Goal: Communication & Community: Share content

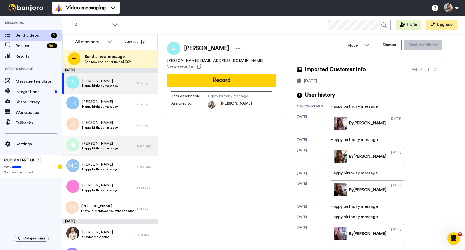
click at [104, 144] on span "Christina" at bounding box center [100, 143] width 36 height 5
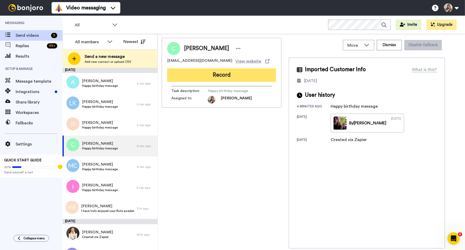
click at [182, 74] on button "Record" at bounding box center [221, 75] width 109 height 14
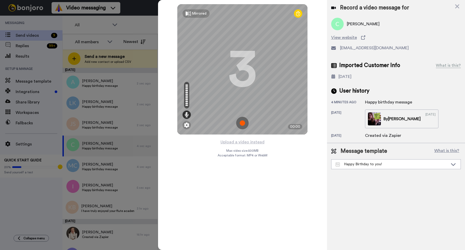
click at [243, 123] on img at bounding box center [242, 123] width 12 height 12
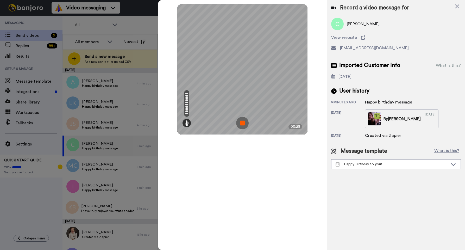
click at [247, 123] on img at bounding box center [242, 123] width 12 height 12
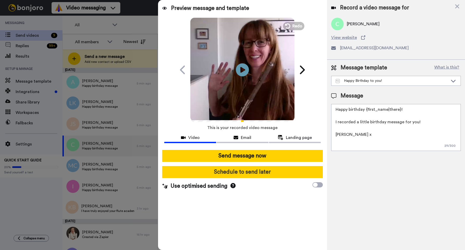
click at [255, 169] on button "Schedule to send later" at bounding box center [242, 172] width 160 height 12
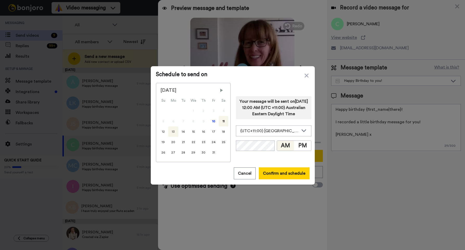
click at [174, 132] on div "13" at bounding box center [173, 131] width 10 height 10
drag, startPoint x: 299, startPoint y: 148, endPoint x: 274, endPoint y: 151, distance: 24.9
click at [299, 148] on button "PM" at bounding box center [302, 146] width 17 height 10
click at [268, 151] on div "Your message will be sent on 13th October 2025, 11:00 PM (UTC +11:00) Australia…" at bounding box center [273, 122] width 75 height 79
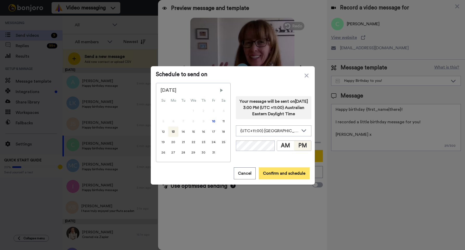
click at [276, 172] on button "Confirm and schedule" at bounding box center [284, 173] width 51 height 12
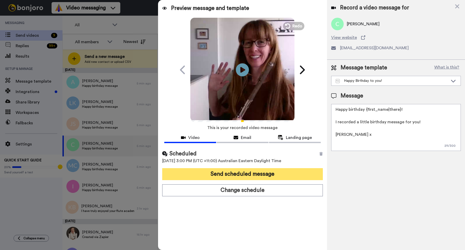
click at [276, 174] on button "Send scheduled message" at bounding box center [242, 174] width 160 height 12
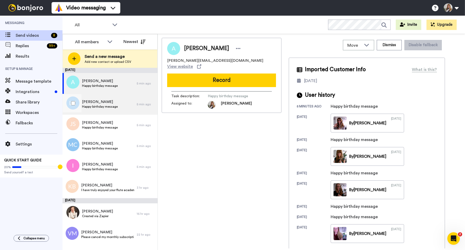
click at [121, 105] on div "[PERSON_NAME] Happy birthday message" at bounding box center [99, 104] width 74 height 21
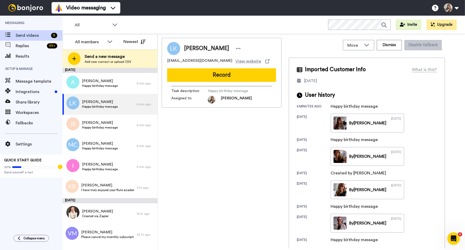
scroll to position [46, 0]
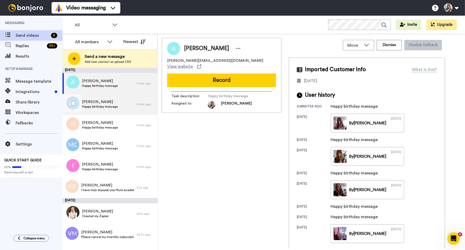
click at [119, 104] on div "Lee Kappel Happy birthday message" at bounding box center [99, 104] width 74 height 21
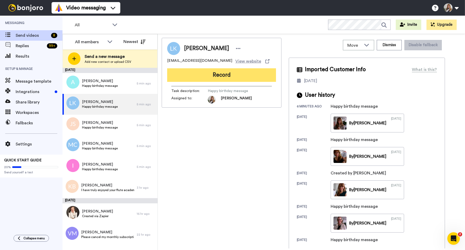
click at [229, 75] on button "Record" at bounding box center [221, 75] width 109 height 14
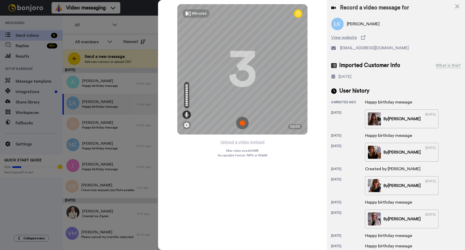
click at [243, 122] on img at bounding box center [242, 123] width 12 height 12
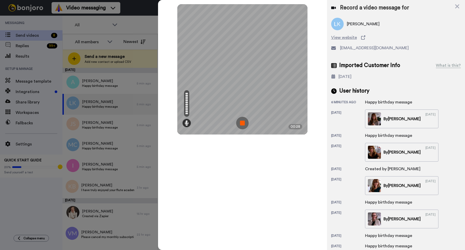
click at [242, 122] on img at bounding box center [242, 123] width 12 height 12
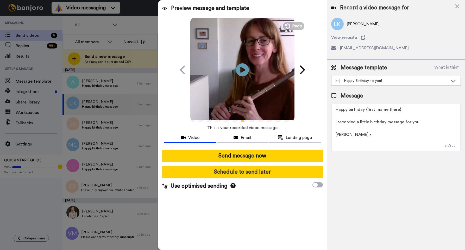
click at [243, 172] on button "Schedule to send later" at bounding box center [242, 172] width 160 height 12
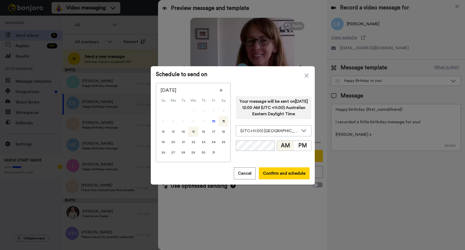
click at [193, 130] on div "15" at bounding box center [193, 131] width 10 height 10
drag, startPoint x: 299, startPoint y: 150, endPoint x: 283, endPoint y: 152, distance: 15.5
click at [298, 150] on button "PM" at bounding box center [302, 146] width 17 height 10
click at [268, 151] on div "Your message will be sent on 15th October 2025, 11:00 PM (UTC +11:00) Australia…" at bounding box center [273, 122] width 75 height 79
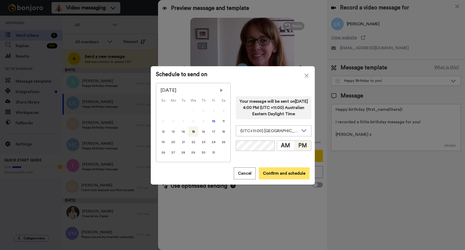
click at [276, 173] on button "Confirm and schedule" at bounding box center [284, 173] width 51 height 12
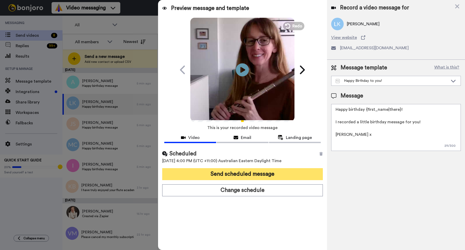
click at [274, 174] on button "Send scheduled message" at bounding box center [242, 174] width 160 height 12
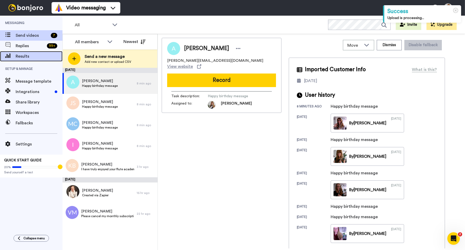
click at [29, 53] on span "Results" at bounding box center [39, 56] width 47 height 6
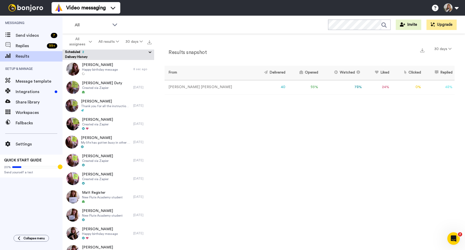
click at [107, 52] on button "Scheduled 2" at bounding box center [109, 52] width 89 height 6
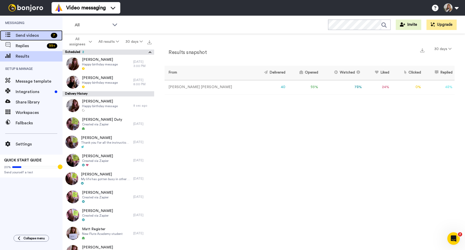
click at [37, 36] on span "Send videos" at bounding box center [32, 35] width 33 height 6
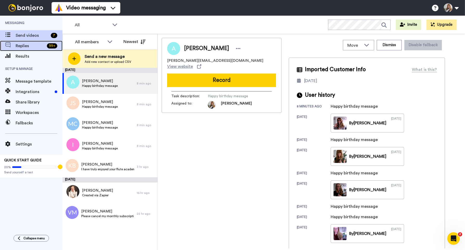
click at [30, 48] on span "Replies" at bounding box center [30, 46] width 29 height 6
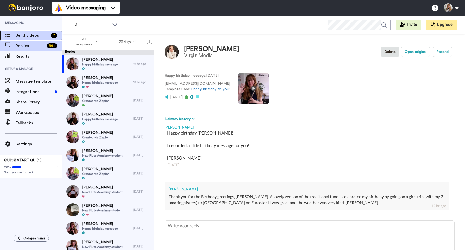
click at [32, 36] on span "Send videos" at bounding box center [32, 35] width 33 height 6
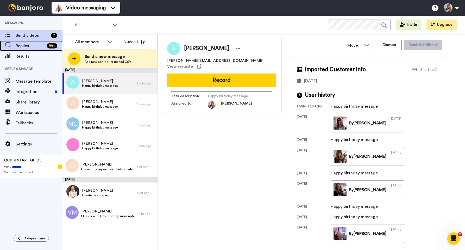
click at [35, 47] on span "Replies" at bounding box center [30, 46] width 29 height 6
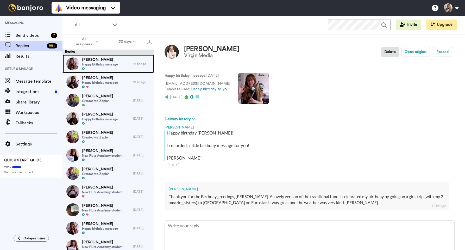
click at [89, 63] on span "Happy birthday message" at bounding box center [100, 64] width 36 height 4
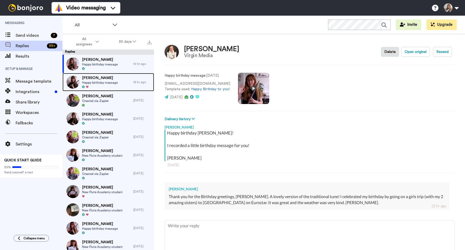
click at [125, 81] on div "Jill Carroll Happy birthday message" at bounding box center [97, 82] width 71 height 18
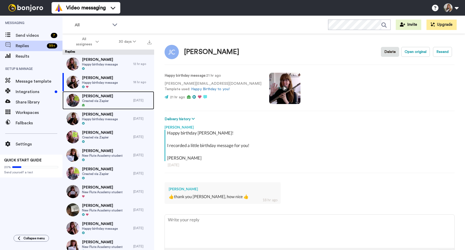
click at [125, 94] on div "Ruth Davies Created via Zapier" at bounding box center [97, 100] width 71 height 18
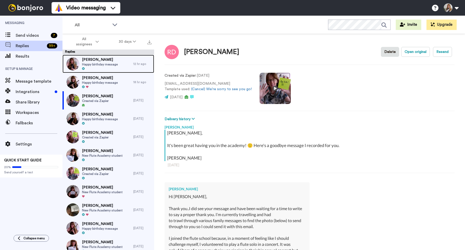
click at [111, 64] on span "Happy birthday message" at bounding box center [100, 64] width 36 height 4
type textarea "x"
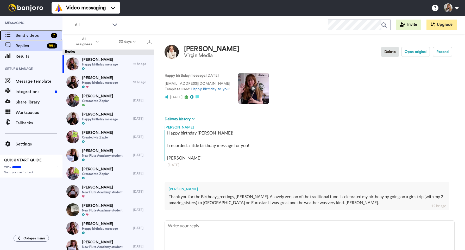
click at [43, 37] on span "Send videos" at bounding box center [32, 35] width 33 height 6
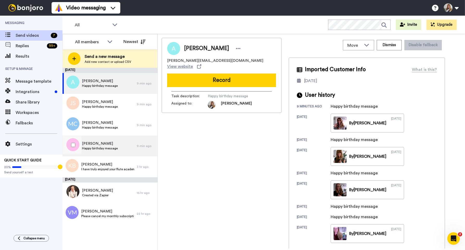
click at [112, 146] on span "Happy birthday message" at bounding box center [100, 148] width 36 height 4
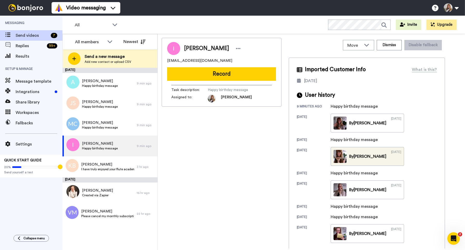
scroll to position [13, 0]
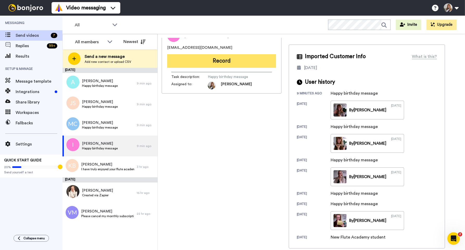
click at [199, 64] on button "Record" at bounding box center [221, 61] width 109 height 14
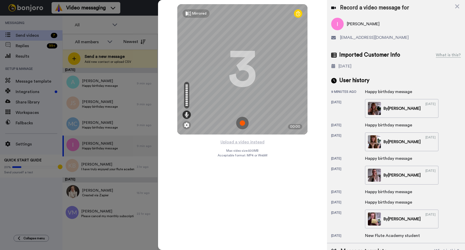
click at [243, 122] on img at bounding box center [242, 123] width 12 height 12
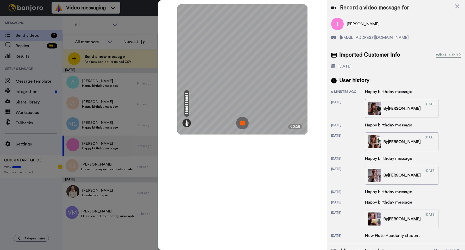
click at [243, 122] on img at bounding box center [242, 123] width 12 height 12
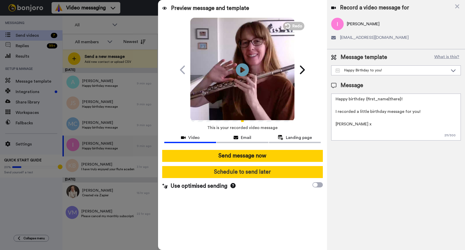
click at [249, 169] on button "Schedule to send later" at bounding box center [242, 172] width 160 height 12
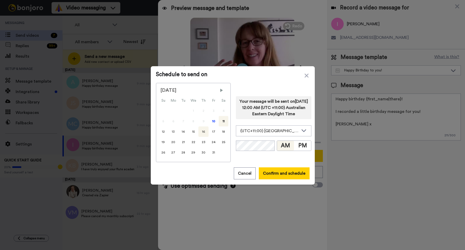
click at [203, 132] on div "16" at bounding box center [203, 131] width 10 height 10
click at [294, 150] on button "PM" at bounding box center [302, 146] width 17 height 10
click at [268, 151] on div "Your message will be sent on 16th October 2025, 11:00 PM (UTC +11:00) Australia…" at bounding box center [273, 122] width 75 height 79
click at [280, 174] on button "Confirm and schedule" at bounding box center [284, 173] width 51 height 12
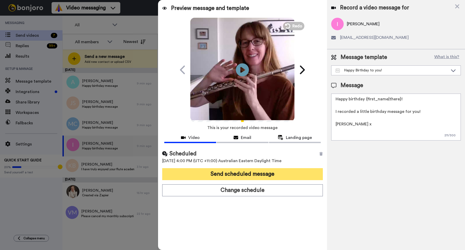
click at [279, 175] on button "Send scheduled message" at bounding box center [242, 174] width 160 height 12
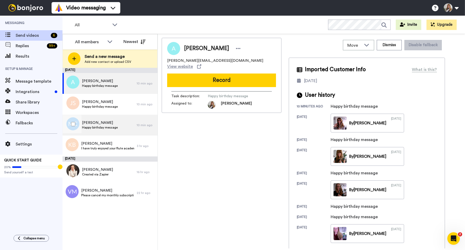
click at [124, 127] on div "[PERSON_NAME] Happy birthday message" at bounding box center [99, 125] width 74 height 21
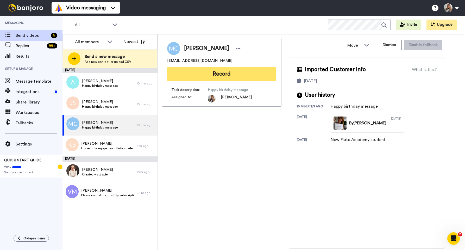
click at [217, 76] on button "Record" at bounding box center [221, 74] width 109 height 14
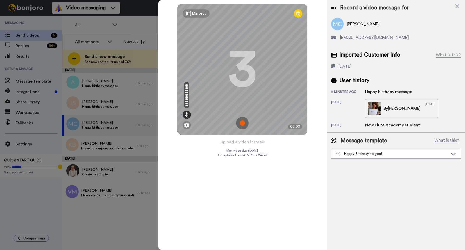
click at [244, 120] on img at bounding box center [242, 123] width 12 height 12
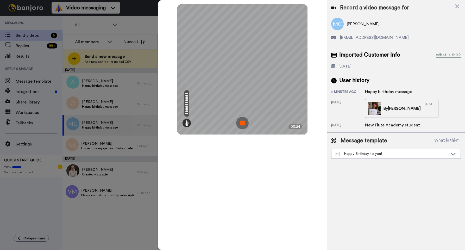
click at [245, 124] on img at bounding box center [242, 123] width 12 height 12
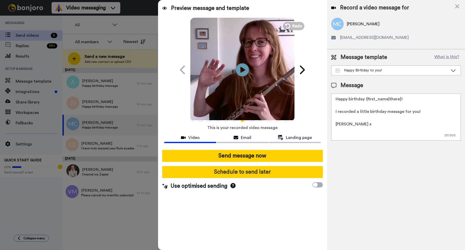
click at [260, 172] on button "Schedule to send later" at bounding box center [242, 172] width 160 height 12
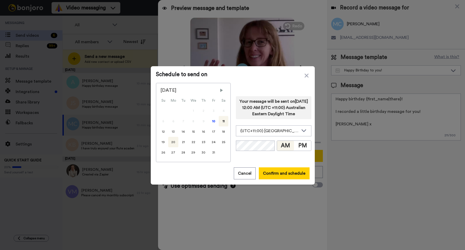
click at [172, 141] on div "20" at bounding box center [173, 142] width 10 height 10
click at [300, 150] on button "PM" at bounding box center [302, 146] width 17 height 10
click at [267, 151] on div "Your message will be sent on 20th October 2025, 11:00 PM (UTC +11:00) Australia…" at bounding box center [273, 122] width 75 height 79
click at [278, 172] on button "Confirm and schedule" at bounding box center [284, 173] width 51 height 12
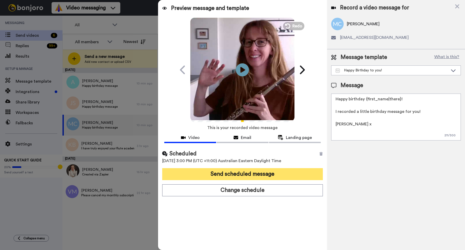
click at [272, 172] on button "Send scheduled message" at bounding box center [242, 174] width 160 height 12
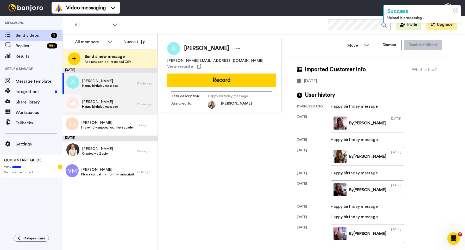
click at [129, 102] on div "[PERSON_NAME] Happy birthday message" at bounding box center [99, 104] width 74 height 21
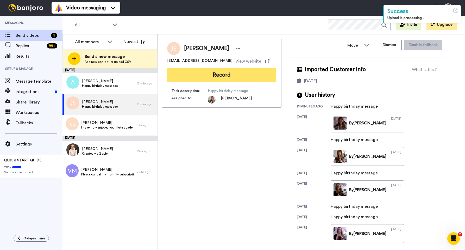
click at [217, 74] on button "Record" at bounding box center [221, 75] width 109 height 14
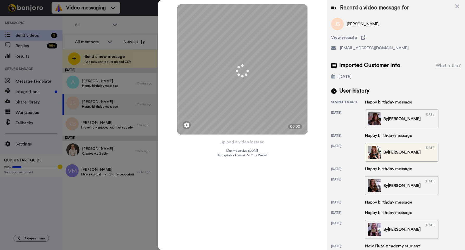
scroll to position [34, 0]
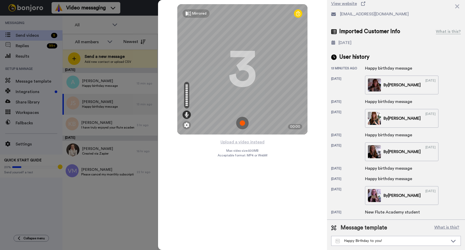
click at [245, 122] on img at bounding box center [242, 123] width 12 height 12
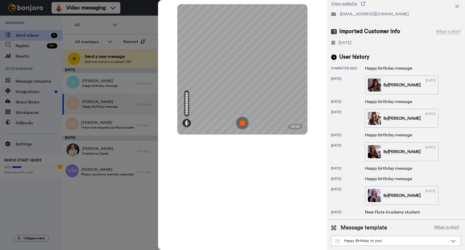
click at [245, 122] on img at bounding box center [242, 123] width 12 height 12
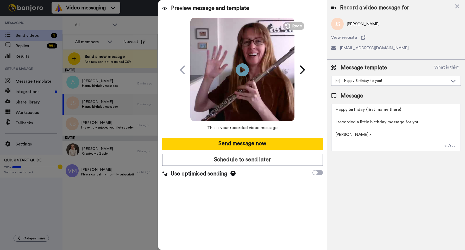
scroll to position [0, 0]
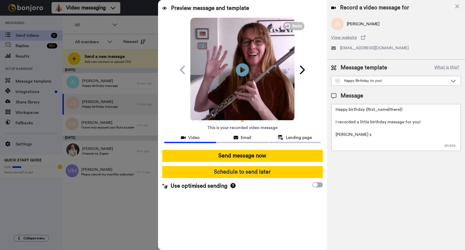
drag, startPoint x: 256, startPoint y: 171, endPoint x: 253, endPoint y: 170, distance: 3.0
click at [255, 171] on button "Schedule to send later" at bounding box center [242, 172] width 160 height 12
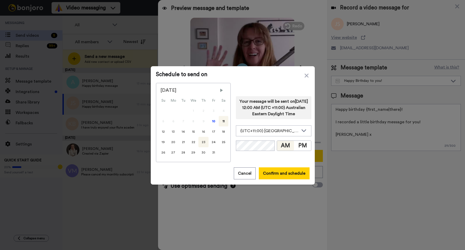
click at [202, 143] on div "23" at bounding box center [203, 142] width 10 height 10
drag, startPoint x: 302, startPoint y: 150, endPoint x: 280, endPoint y: 153, distance: 22.6
click at [302, 150] on button "PM" at bounding box center [302, 146] width 17 height 10
click at [267, 151] on div "Your message will be sent on 23rd October 2025, 11:00 PM (UTC +11:00) Australia…" at bounding box center [273, 122] width 75 height 79
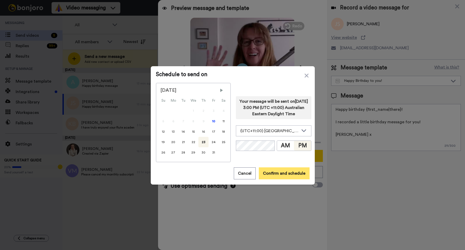
click at [280, 172] on button "Confirm and schedule" at bounding box center [284, 173] width 51 height 12
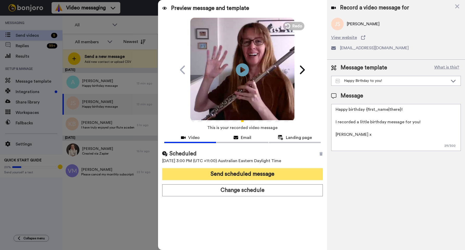
click at [273, 175] on button "Send scheduled message" at bounding box center [242, 174] width 160 height 12
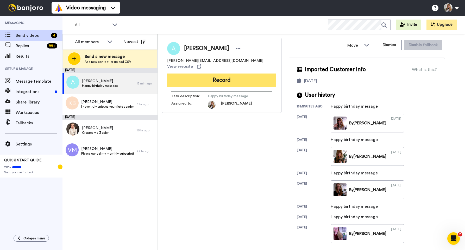
click at [216, 73] on button "Record" at bounding box center [221, 80] width 109 height 14
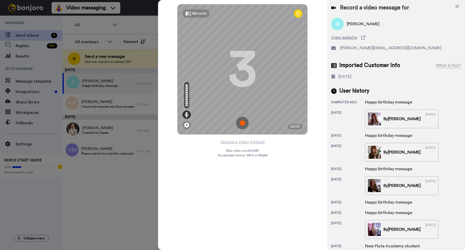
click at [243, 123] on img at bounding box center [242, 123] width 12 height 12
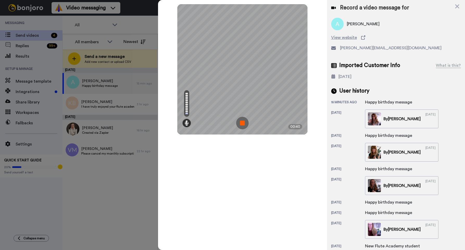
click at [242, 125] on img at bounding box center [242, 123] width 12 height 12
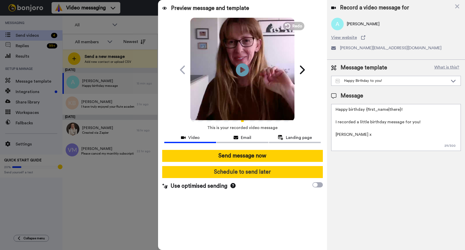
click at [266, 173] on button "Schedule to send later" at bounding box center [242, 172] width 160 height 12
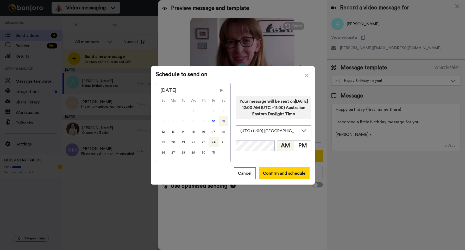
click at [211, 142] on div "24" at bounding box center [213, 142] width 10 height 10
click at [301, 150] on button "PM" at bounding box center [302, 146] width 17 height 10
click at [281, 172] on button "Confirm and schedule" at bounding box center [284, 173] width 51 height 12
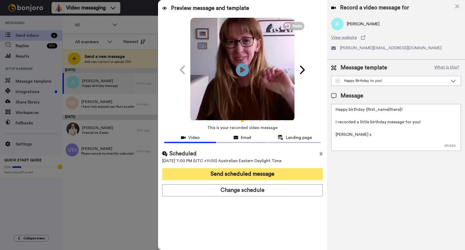
click at [280, 174] on button "Send scheduled message" at bounding box center [242, 174] width 160 height 12
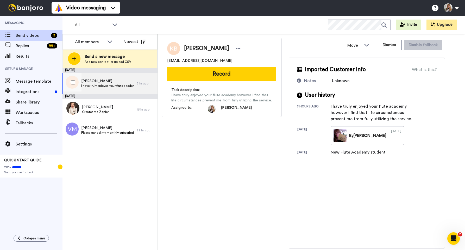
click at [111, 85] on span "I have truly enjoyed your flute academy however I find that life circumstances …" at bounding box center [107, 86] width 53 height 4
click at [221, 72] on button "Record" at bounding box center [221, 74] width 109 height 14
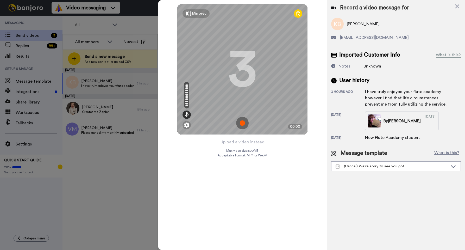
click at [242, 121] on img at bounding box center [242, 123] width 12 height 12
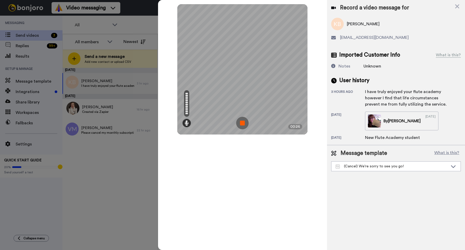
click at [242, 122] on img at bounding box center [242, 123] width 12 height 12
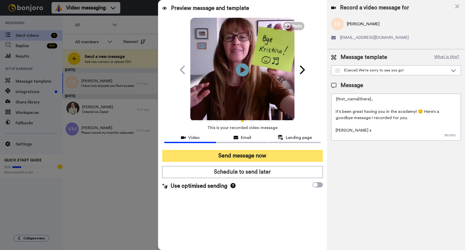
click at [241, 154] on button "Send message now" at bounding box center [242, 156] width 160 height 12
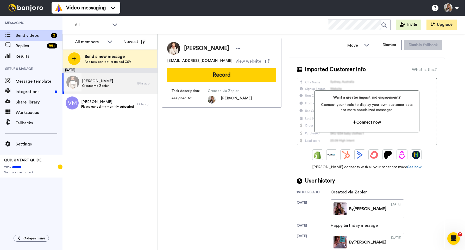
click at [110, 81] on div "Cathryn Hudson Created via Zapier" at bounding box center [99, 83] width 74 height 21
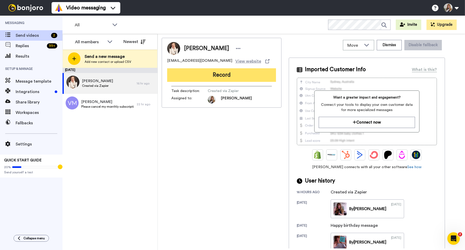
click at [215, 78] on button "Record" at bounding box center [221, 75] width 109 height 14
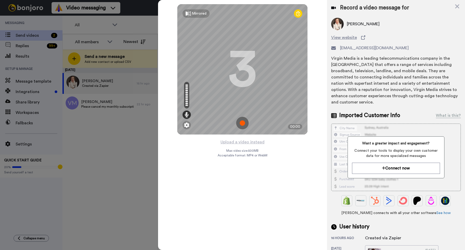
click at [244, 126] on img at bounding box center [242, 123] width 12 height 12
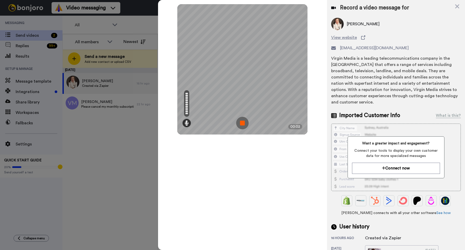
click at [242, 122] on img at bounding box center [242, 123] width 12 height 12
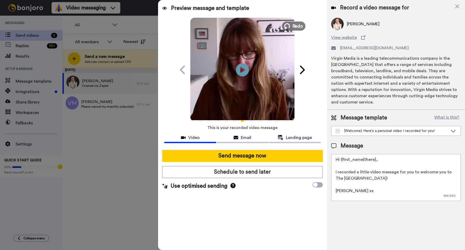
click at [293, 26] on span "Redo" at bounding box center [297, 25] width 11 height 7
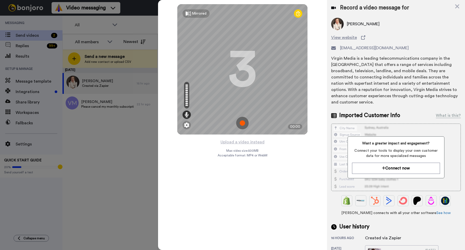
click at [244, 124] on img at bounding box center [242, 123] width 12 height 12
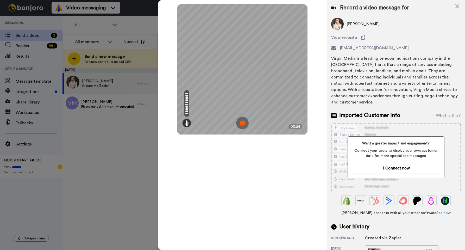
click at [243, 124] on img at bounding box center [242, 123] width 12 height 12
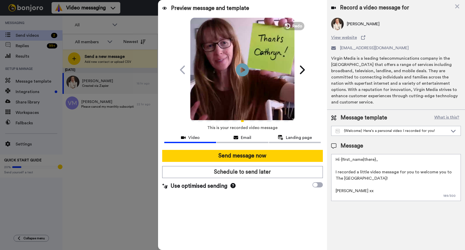
drag, startPoint x: 374, startPoint y: 172, endPoint x: 332, endPoint y: 167, distance: 41.7
click at [332, 167] on textarea "Hi {first_name|there}, I recorded a little video message for you to welcome you…" at bounding box center [396, 177] width 130 height 47
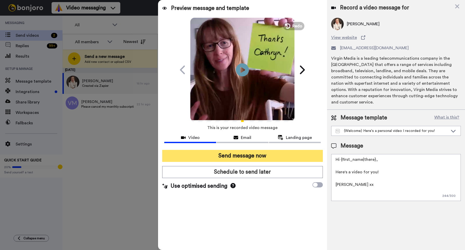
type textarea "Hi {first_name|there}, Here's a video for you! Jane xx"
click at [309, 157] on button "Send message now" at bounding box center [242, 156] width 160 height 12
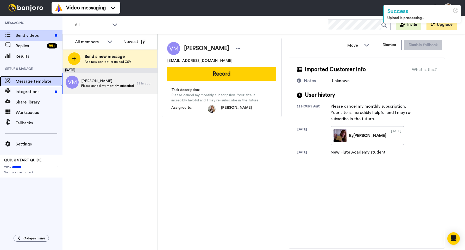
click at [35, 82] on span "Message template" at bounding box center [39, 81] width 47 height 6
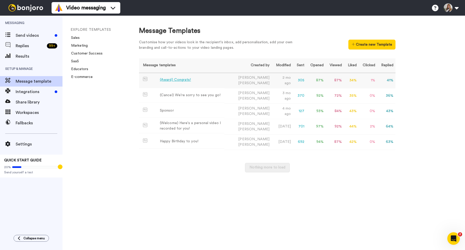
click at [177, 80] on div "(Award) Congrats!" at bounding box center [175, 79] width 31 height 5
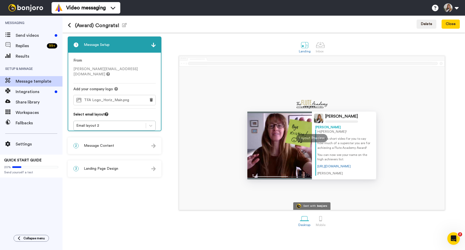
click at [104, 148] on span "Message Content" at bounding box center [99, 145] width 30 height 5
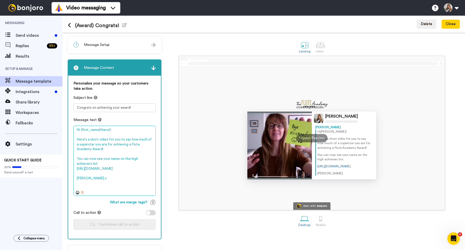
click at [111, 188] on textarea "Hi {first_name|there}! Here's a short video for you to say how much of a supers…" at bounding box center [114, 160] width 82 height 70
click at [124, 140] on textarea "Hi {first_name|there}! Here's a short video for you to say how much of a supers…" at bounding box center [114, 160] width 82 height 70
click at [130, 139] on textarea "Hi {first_name|there}! Here's a short video for you to say how much of a supers…" at bounding box center [114, 160] width 82 height 70
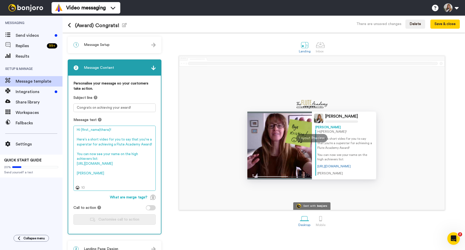
click at [116, 141] on textarea "Hi {first_name|there}! Here's a short video for you to say that you're a supers…" at bounding box center [114, 157] width 82 height 65
click at [110, 182] on textarea "Hi {first_name|there}! Here's a short video to say that you're a superstar for …" at bounding box center [114, 157] width 82 height 65
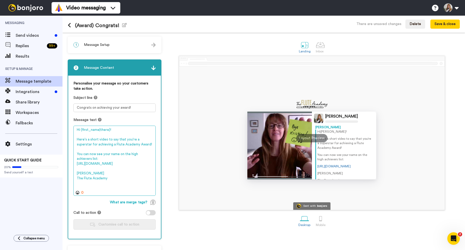
click at [107, 130] on textarea "Hi {first_name|there}! Here's a short video to say that you're a superstar for …" at bounding box center [114, 160] width 82 height 70
type textarea "Hi {first_name|there}! Here's a short video to say that you're a superstar for …"
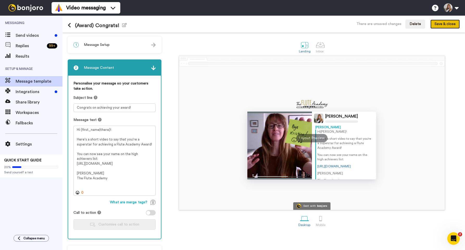
click at [446, 25] on button "Save & close" at bounding box center [444, 24] width 29 height 9
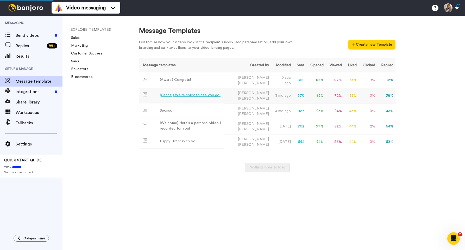
click at [178, 95] on div "(Cancel) We're sorry to see you go!" at bounding box center [190, 94] width 61 height 5
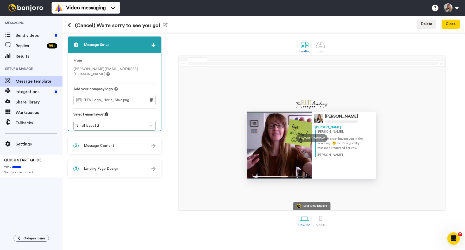
click at [123, 145] on div "2 Message Content" at bounding box center [114, 146] width 93 height 16
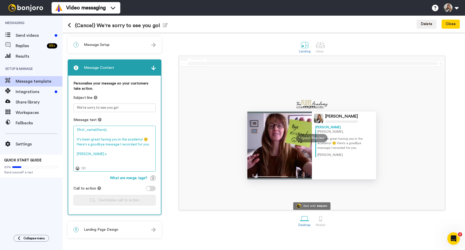
click at [108, 155] on textarea "{first_name|there}, It's been great having you in the academy! 🙂 Here's a goodb…" at bounding box center [114, 148] width 82 height 46
type textarea "{first_name|there}, It's been great having you in the academy! 🙂 Here's a goodb…"
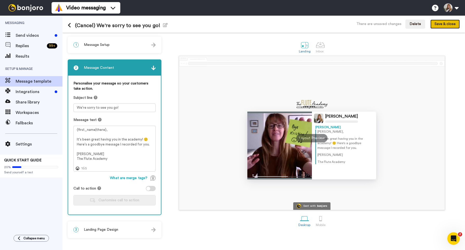
click at [443, 26] on button "Save & close" at bounding box center [444, 24] width 29 height 9
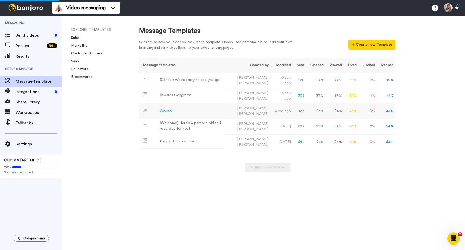
click at [171, 112] on div "Sponsor" at bounding box center [167, 110] width 14 height 5
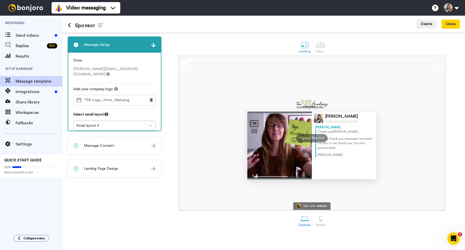
click at [117, 146] on div "2 Message Content" at bounding box center [114, 146] width 93 height 16
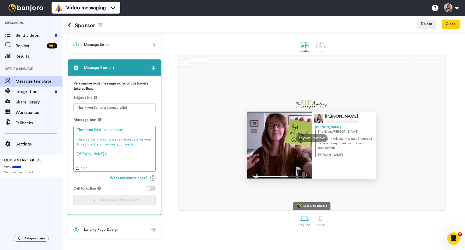
click at [111, 153] on textarea "Thank you {first_name|there}, Here's a thank you message I recorded for you to …" at bounding box center [114, 148] width 82 height 46
type textarea "Thank you {first_name|there}, Here's a thank you message I recorded for you to …"
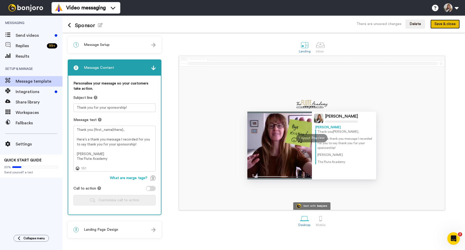
click at [441, 26] on button "Save & close" at bounding box center [444, 24] width 29 height 9
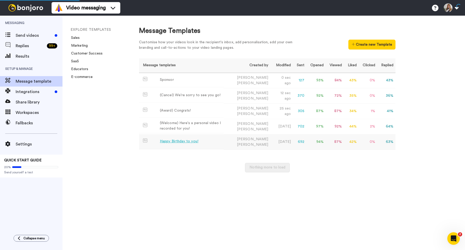
click at [196, 142] on div "Happy Birthday to you!" at bounding box center [179, 140] width 39 height 5
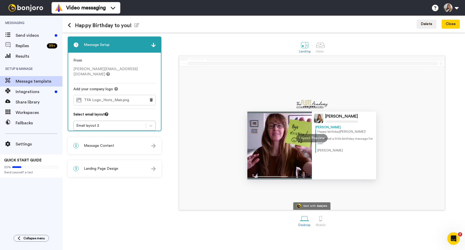
click at [137, 147] on div "2 Message Content" at bounding box center [114, 146] width 93 height 16
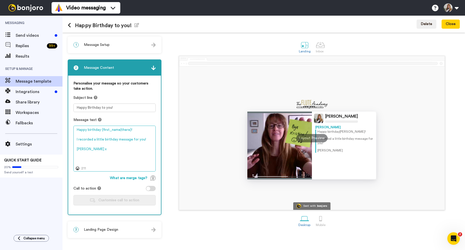
click at [97, 148] on textarea "Happy birthday {first_name|there}! I recorded a little birthday message for you…" at bounding box center [114, 148] width 82 height 46
type textarea "Happy birthday {first_name|there}! I recorded a little birthday message for you…"
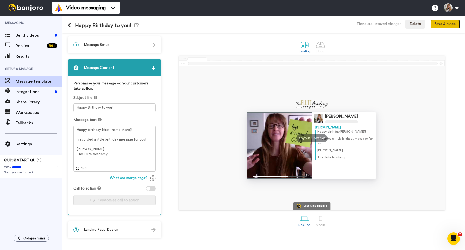
click at [437, 23] on button "Save & close" at bounding box center [444, 24] width 29 height 9
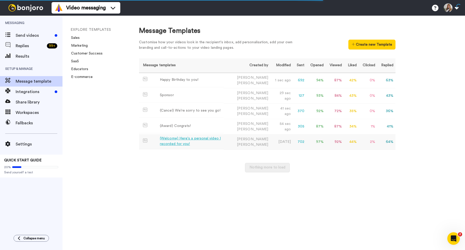
click at [221, 137] on div "(Welcome) Here's a personal video I recorded for you!" at bounding box center [191, 141] width 62 height 11
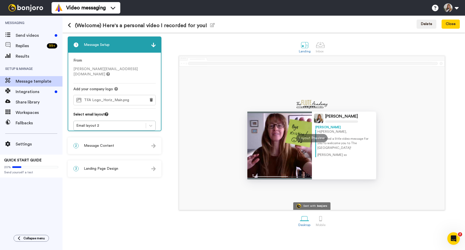
click at [140, 143] on div "2 Message Content" at bounding box center [114, 146] width 93 height 16
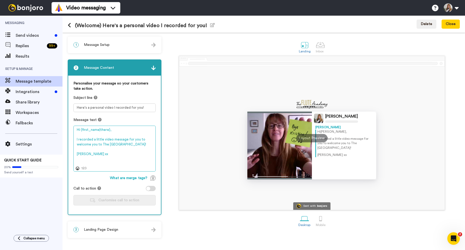
click at [123, 155] on textarea "Hi {first_name|there}, I recorded a little video message for you to welcome you…" at bounding box center [114, 148] width 82 height 46
type textarea "Hi {first_name|there}, I recorded a little video message for you to welcome you…"
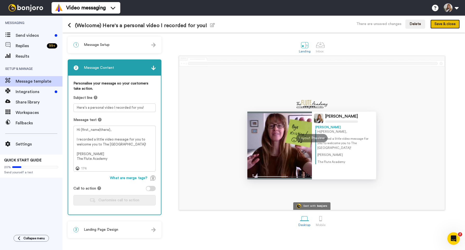
click at [447, 25] on button "Save & close" at bounding box center [444, 24] width 29 height 9
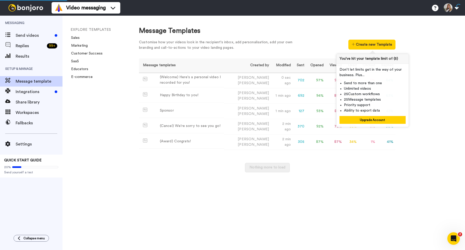
click at [279, 24] on div "Message Templates Customise how your videos look in the recipient's inbox, add …" at bounding box center [297, 133] width 336 height 234
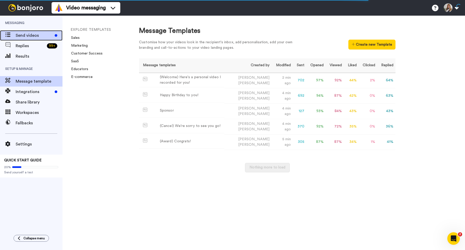
click at [36, 35] on span "Send videos" at bounding box center [34, 35] width 37 height 6
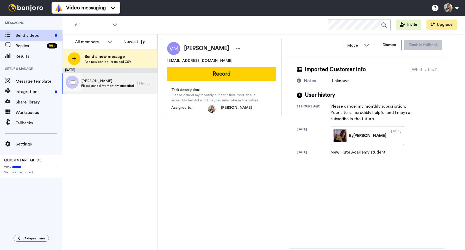
click at [108, 87] on span "Please cancel my monthly subscription. Your site is incredibly helpful and I ma…" at bounding box center [107, 86] width 53 height 4
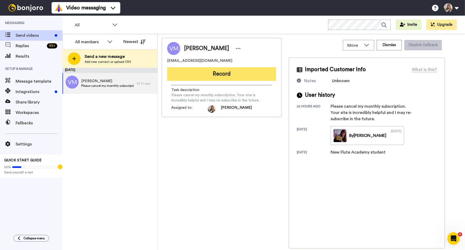
click at [204, 73] on button "Record" at bounding box center [221, 74] width 109 height 14
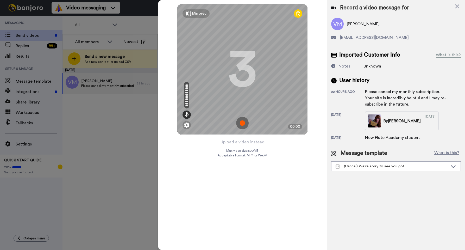
click at [241, 124] on img at bounding box center [242, 123] width 12 height 12
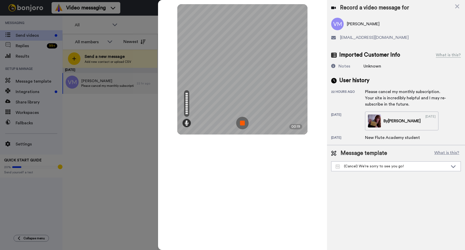
click at [239, 124] on img at bounding box center [242, 123] width 12 height 12
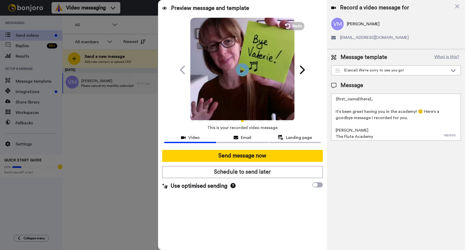
scroll to position [2, 0]
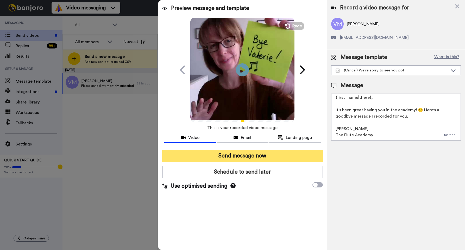
click at [293, 156] on button "Send message now" at bounding box center [242, 156] width 160 height 12
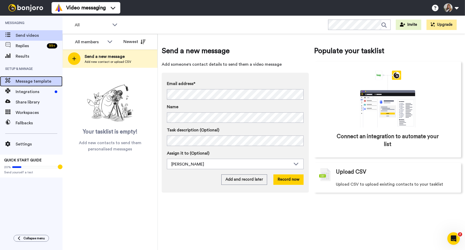
click at [36, 83] on span "Message template" at bounding box center [39, 81] width 47 height 6
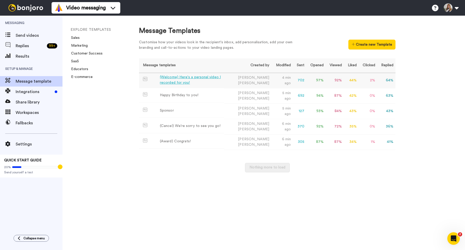
click at [190, 80] on div "(Welcome) Here's a personal video I recorded for you!" at bounding box center [191, 79] width 62 height 11
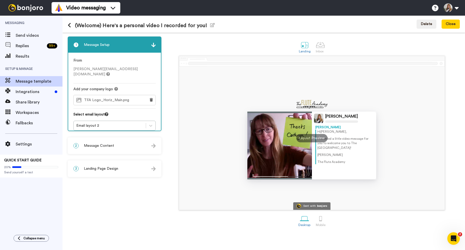
click at [111, 150] on div "2 Message Content" at bounding box center [114, 146] width 93 height 16
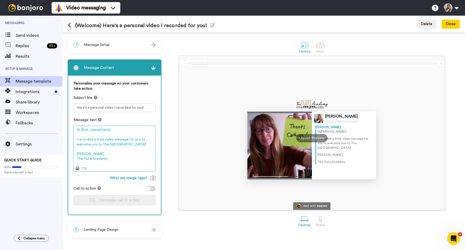
drag, startPoint x: 106, startPoint y: 158, endPoint x: 77, endPoint y: 156, distance: 29.5
click at [77, 156] on textarea "Hi {first_name|there}, I recorded a little video message for you to welcome you…" at bounding box center [114, 148] width 82 height 46
paste textarea "💖"
type textarea "Hi {first_name|there}, I recorded a little video message for you to welcome you…"
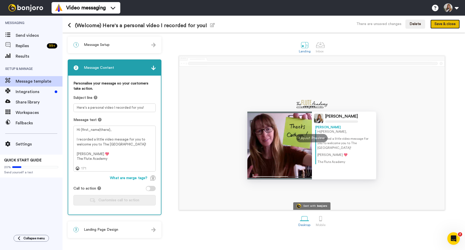
click at [452, 22] on button "Save & close" at bounding box center [444, 24] width 29 height 9
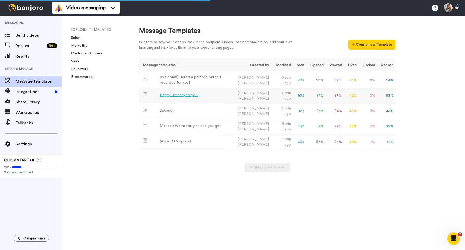
click at [186, 95] on div "Happy Birthday to you!" at bounding box center [179, 94] width 39 height 5
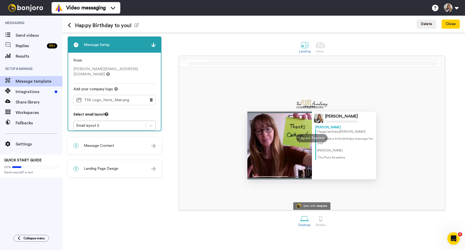
click at [112, 141] on div "2 Message Content" at bounding box center [114, 146] width 93 height 16
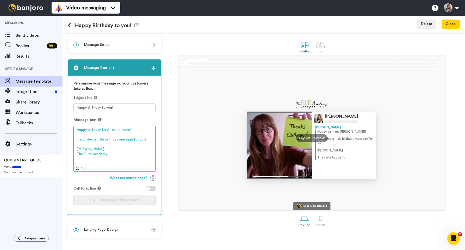
drag, startPoint x: 105, startPoint y: 153, endPoint x: 76, endPoint y: 149, distance: 28.9
click at [76, 149] on textarea "Happy birthday {first_name|there}! I recorded a little birthday message for you…" at bounding box center [114, 148] width 82 height 46
paste textarea "💖"
type textarea "Happy birthday {first_name|there}! I recorded a little birthday message for you…"
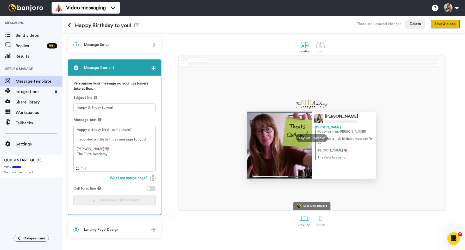
click at [440, 26] on button "Save & close" at bounding box center [444, 24] width 29 height 9
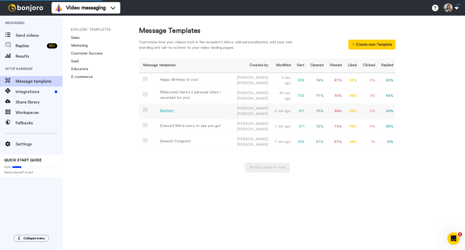
click at [170, 110] on div "Sponsor" at bounding box center [167, 110] width 14 height 5
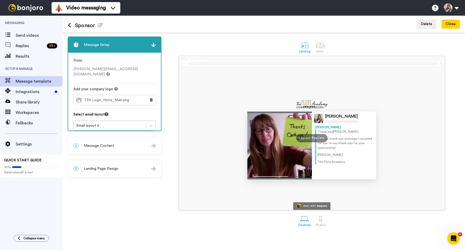
click at [120, 147] on div "2 Message Content" at bounding box center [114, 146] width 93 height 16
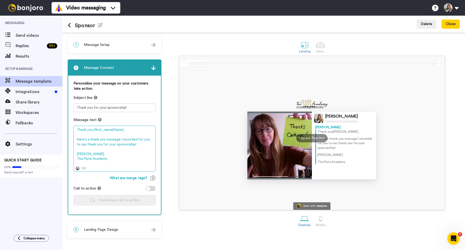
drag, startPoint x: 110, startPoint y: 157, endPoint x: 75, endPoint y: 153, distance: 35.0
click at [75, 153] on textarea "Thank you {first_name|there}, Here's a thank you message I recorded for you to …" at bounding box center [114, 148] width 82 height 46
paste textarea "💖"
type textarea "Thank you {first_name|there}, Here's a thank you message I recorded for you to …"
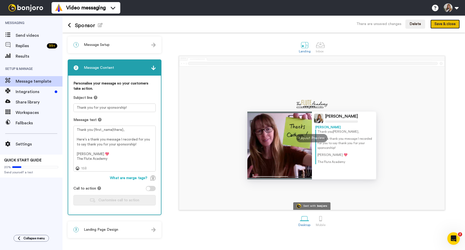
drag, startPoint x: 435, startPoint y: 22, endPoint x: 429, endPoint y: 22, distance: 5.2
click at [435, 22] on button "Save & close" at bounding box center [444, 24] width 29 height 9
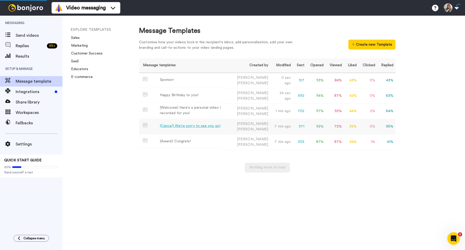
click at [185, 126] on div "(Cancel) We're sorry to see you go!" at bounding box center [190, 125] width 61 height 5
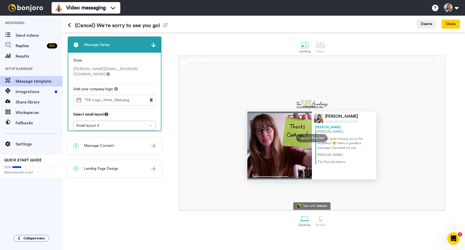
click at [116, 148] on div "2 Message Content" at bounding box center [114, 146] width 93 height 16
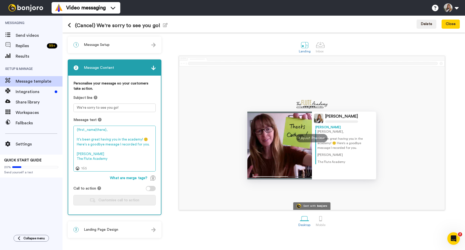
drag, startPoint x: 111, startPoint y: 158, endPoint x: 74, endPoint y: 153, distance: 36.4
click at [74, 153] on textarea "{first_name|there}, It's been great having you in the academy! 🙂 Here's a goodb…" at bounding box center [114, 148] width 82 height 46
paste textarea "💖"
type textarea "{first_name|there}, It's been great having you in the academy! 🙂 Here's a goodb…"
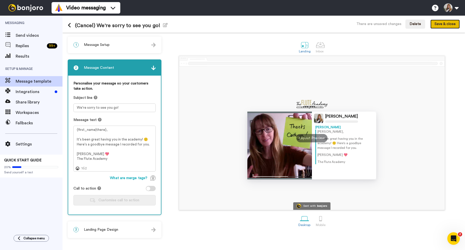
click at [438, 26] on button "Save & close" at bounding box center [444, 24] width 29 height 9
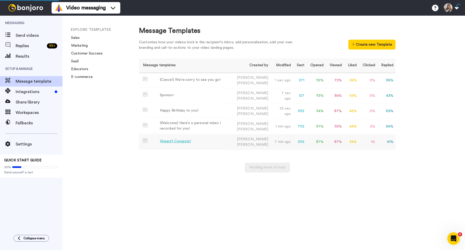
click at [184, 140] on div "(Award) Congrats!" at bounding box center [175, 140] width 31 height 5
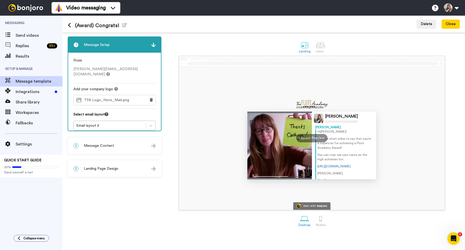
click at [117, 144] on div "2 Message Content" at bounding box center [114, 146] width 93 height 16
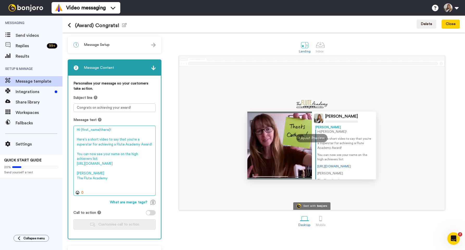
click at [121, 140] on textarea "Hi {first_name|there}! Here's a short video to say that you're a superstar for …" at bounding box center [114, 160] width 82 height 70
drag, startPoint x: 106, startPoint y: 188, endPoint x: 77, endPoint y: 185, distance: 29.6
click at [77, 185] on textarea "Hi {first_name|there}! Here's a short video to say you're a superstar for achie…" at bounding box center [114, 160] width 82 height 70
paste textarea "💖"
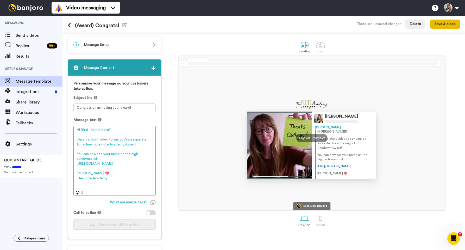
type textarea "Hi {first_name|there}! Here's a short video to say you're a superstar for achie…"
click at [446, 26] on button "Save & close" at bounding box center [444, 24] width 29 height 9
